Goal: Information Seeking & Learning: Understand process/instructions

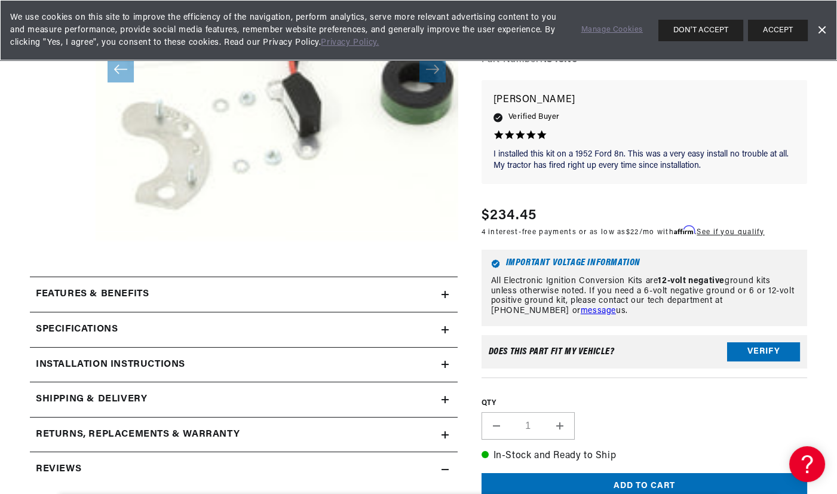
scroll to position [358, 0]
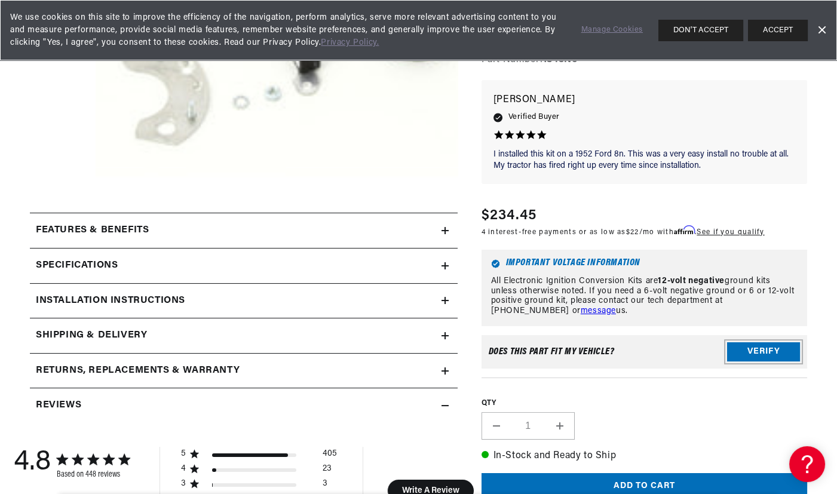
click at [764, 350] on button "Verify" at bounding box center [763, 351] width 73 height 19
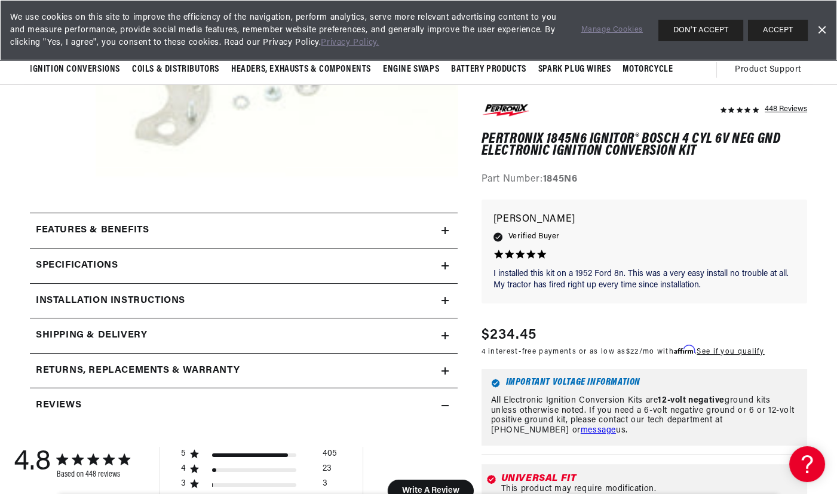
scroll to position [0, 362]
click at [88, 265] on h2 "Specifications" at bounding box center [77, 266] width 82 height 16
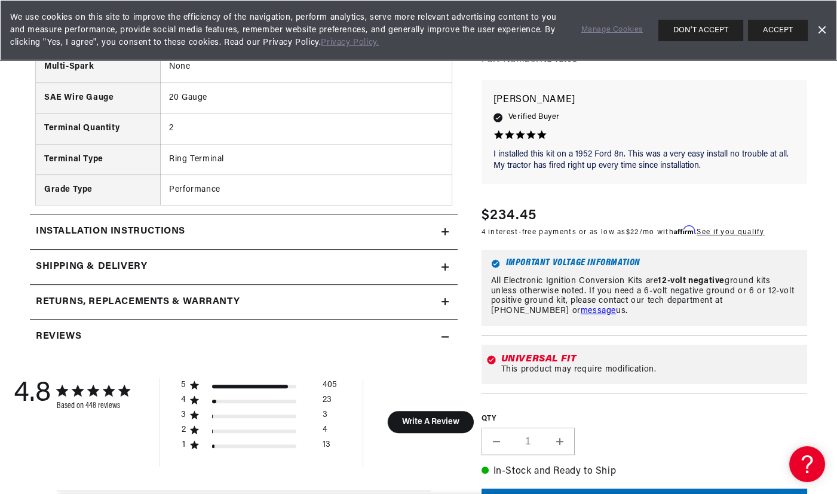
scroll to position [0, 0]
click at [162, 229] on h2 "Installation instructions" at bounding box center [110, 232] width 149 height 16
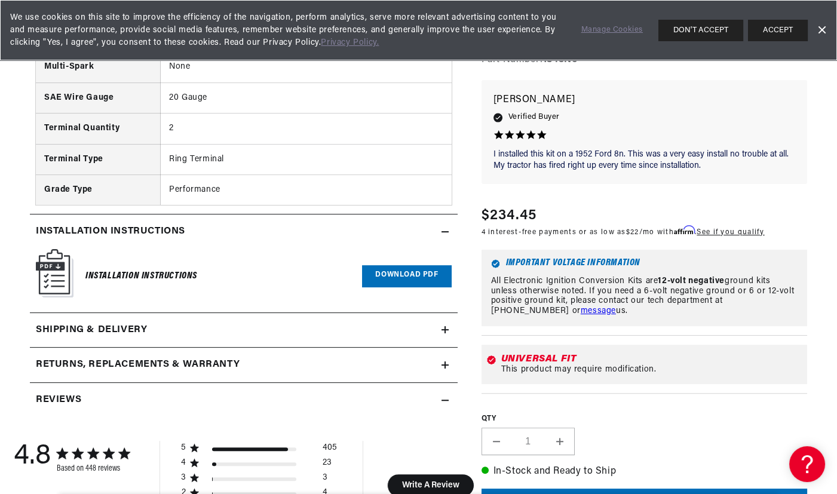
scroll to position [0, 362]
click at [784, 33] on button "ACCEPT" at bounding box center [778, 31] width 60 height 22
